Goal: Navigation & Orientation: Find specific page/section

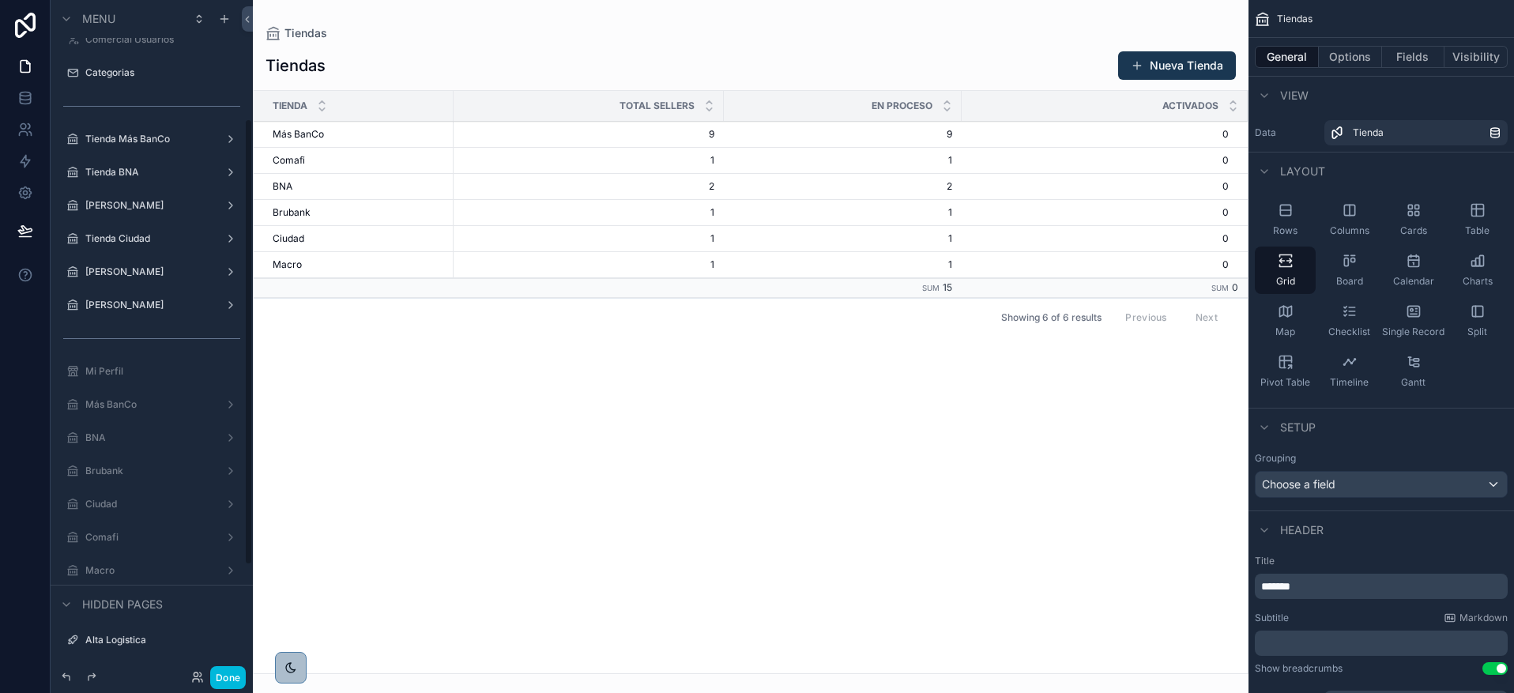
scroll to position [285, 0]
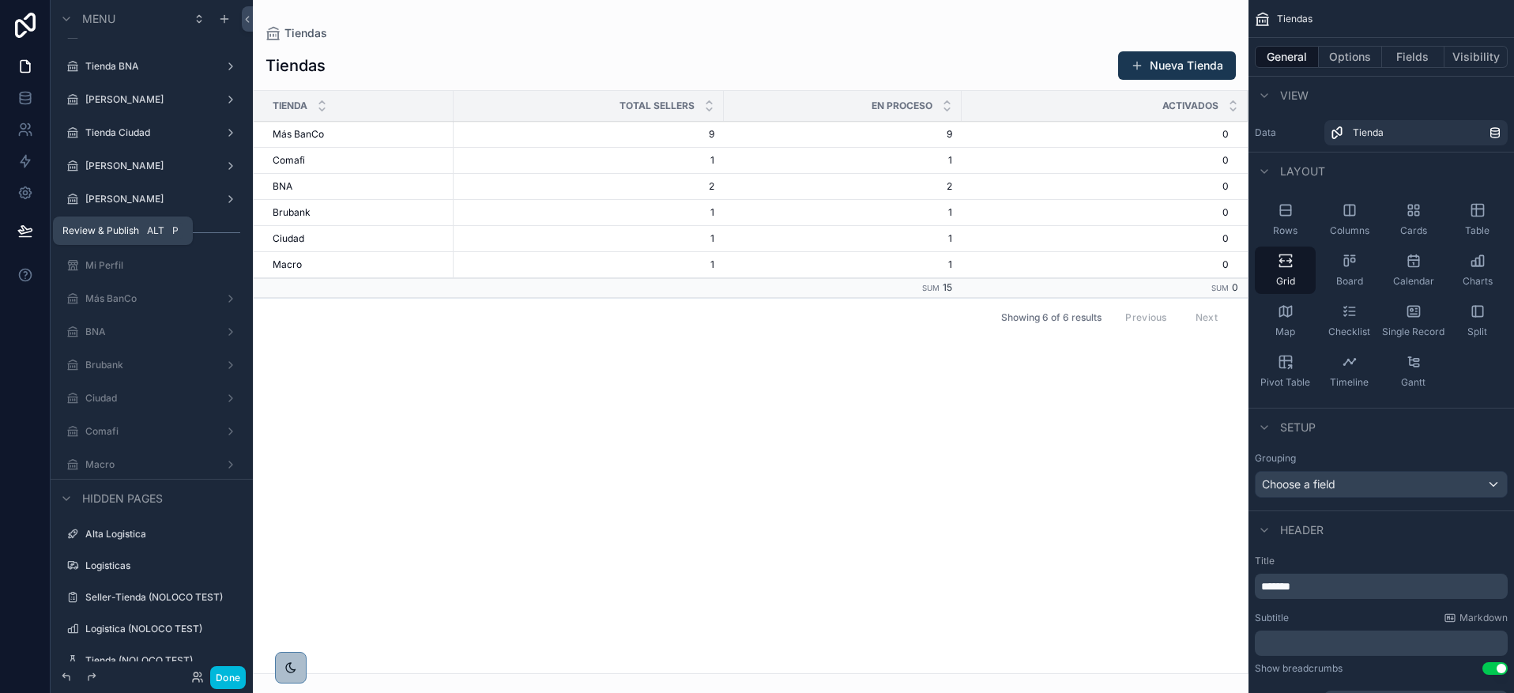
click at [29, 246] on button at bounding box center [25, 231] width 35 height 44
click at [30, 196] on icon at bounding box center [25, 193] width 12 height 12
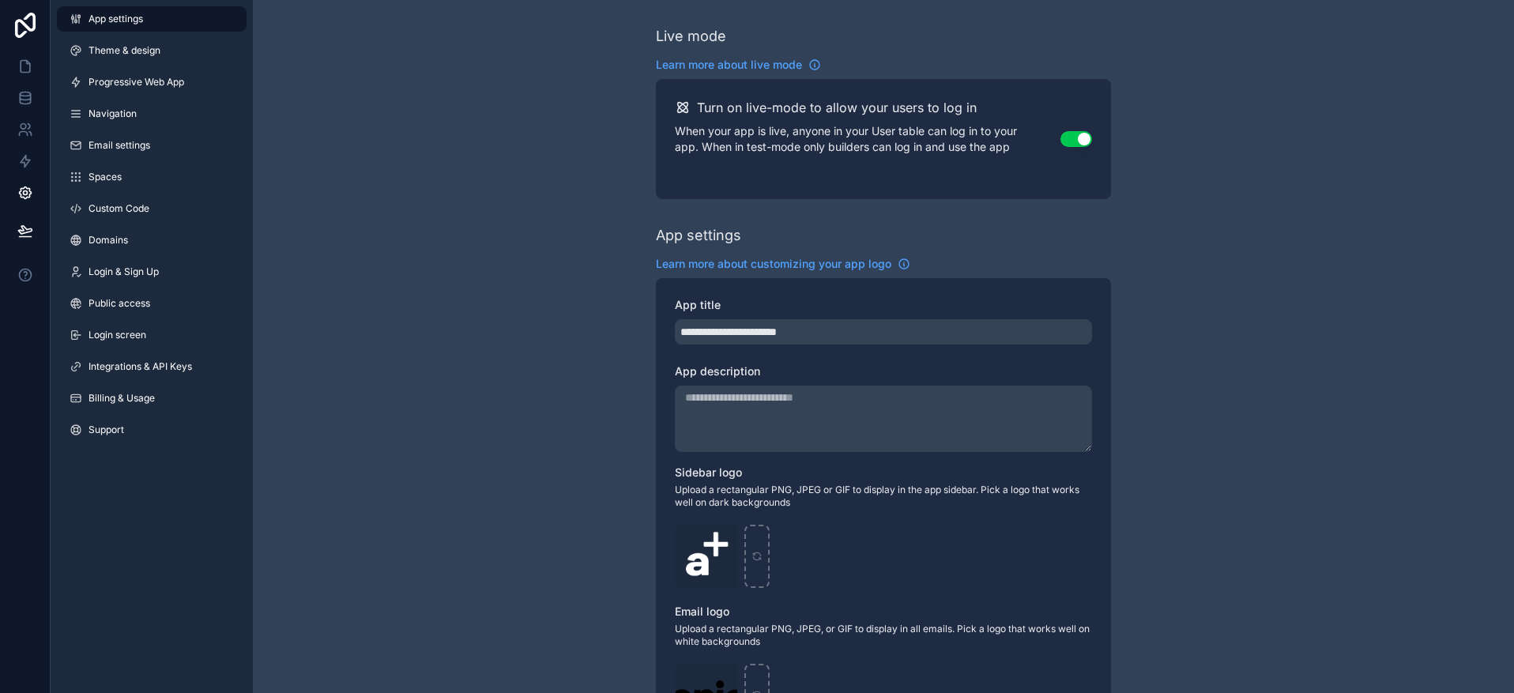
click at [104, 75] on link "Progressive Web App" at bounding box center [152, 82] width 190 height 25
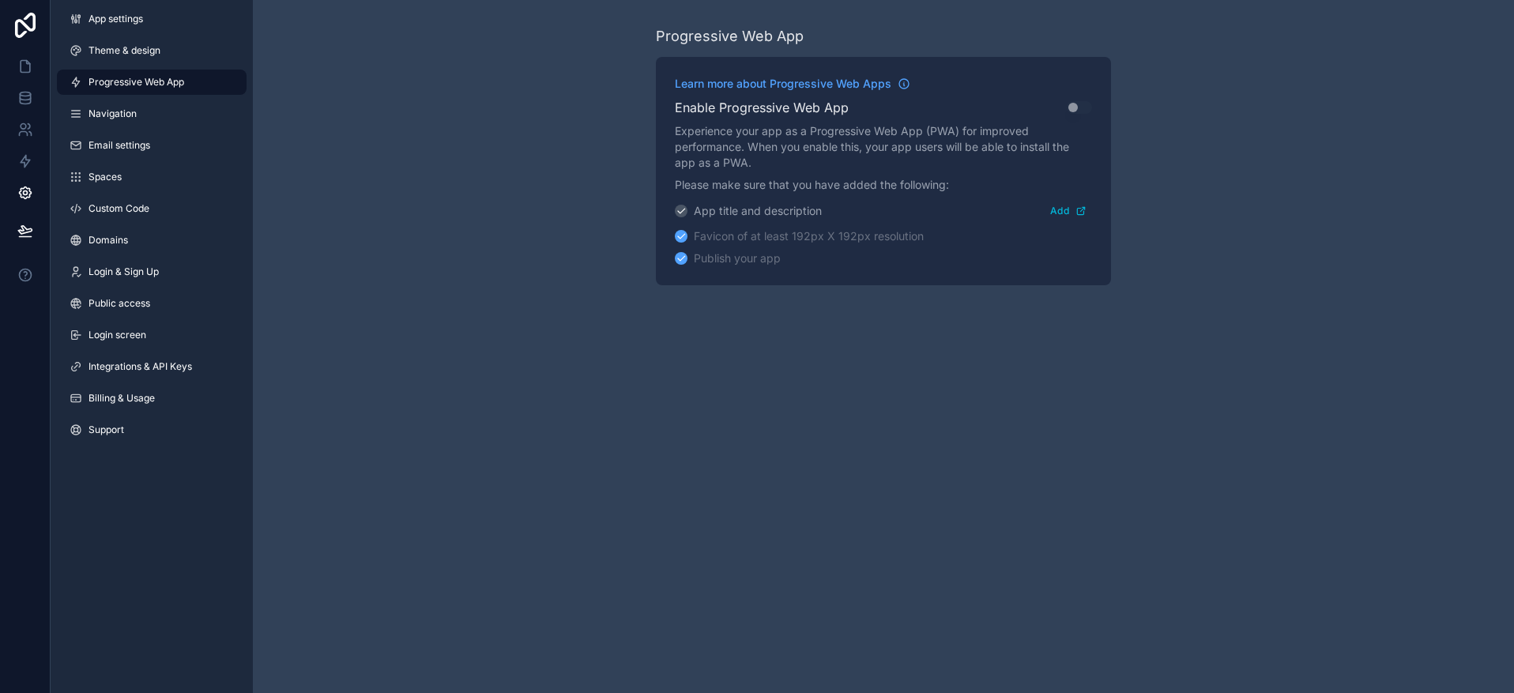
click at [156, 355] on link "Integrations & API Keys" at bounding box center [152, 366] width 190 height 25
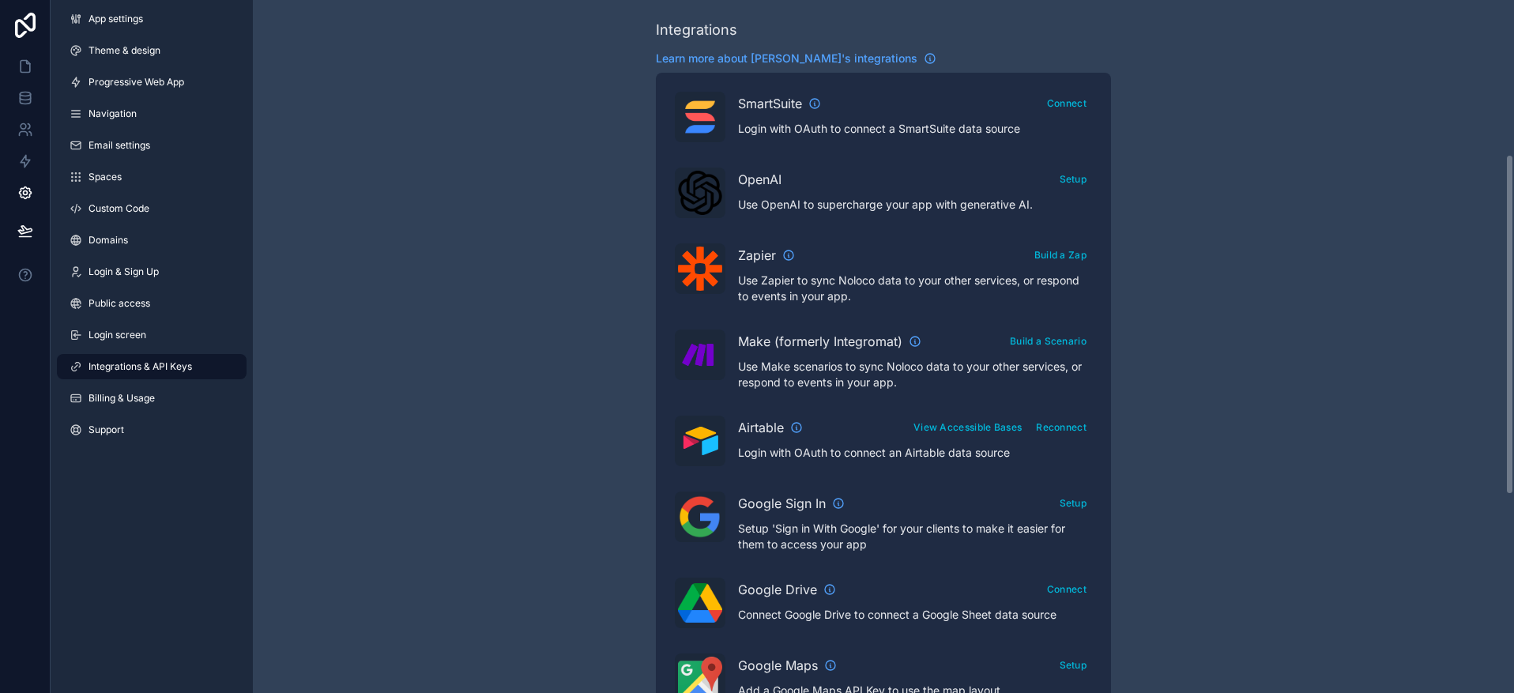
scroll to position [241, 0]
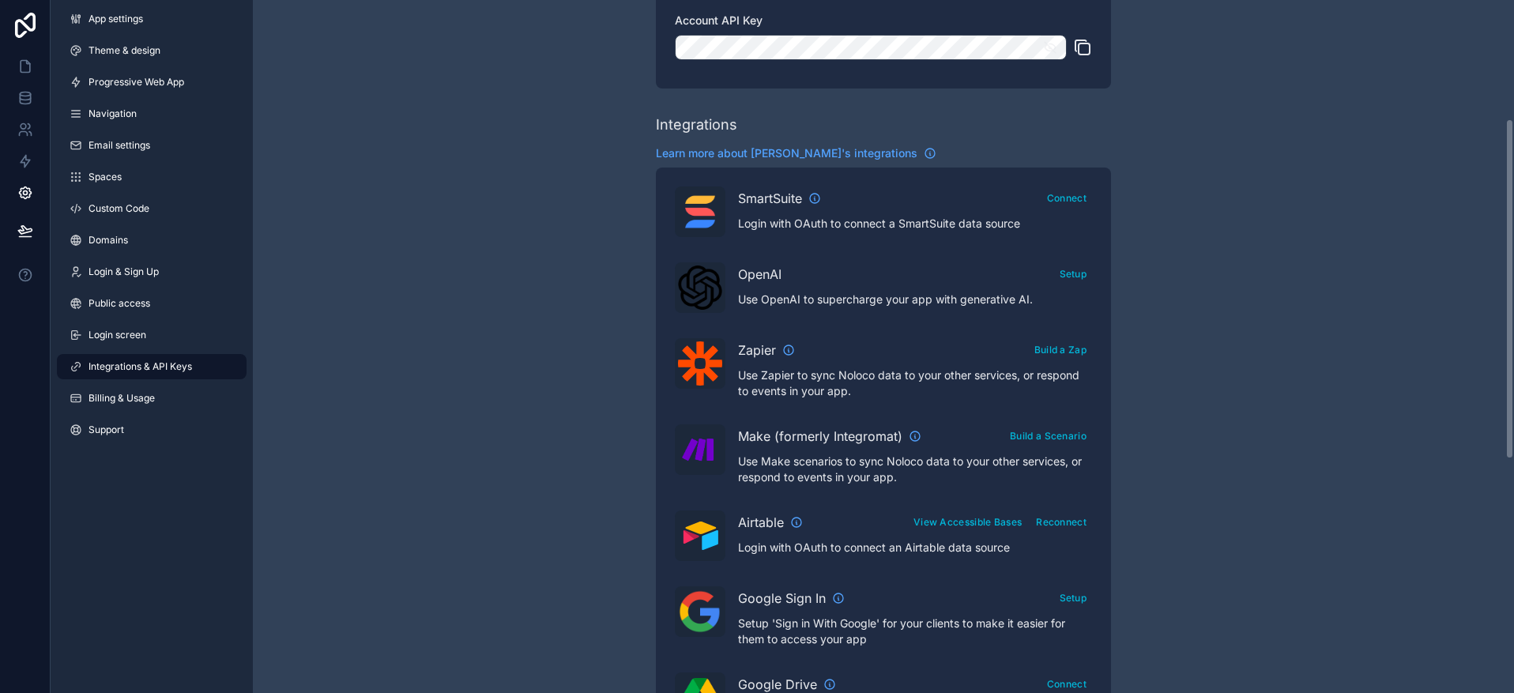
click at [794, 157] on span "Learn more about [PERSON_NAME]'s integrations" at bounding box center [787, 153] width 262 height 16
